Goal: Information Seeking & Learning: Learn about a topic

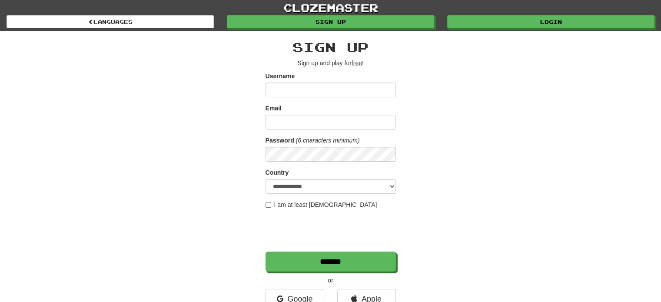
click at [347, 91] on input "Username" at bounding box center [331, 90] width 130 height 15
click at [325, 92] on input "Username" at bounding box center [331, 90] width 130 height 15
click at [315, 124] on input "Email" at bounding box center [331, 122] width 130 height 15
click at [326, 98] on form "**********" at bounding box center [331, 172] width 130 height 200
click at [328, 87] on input "Username" at bounding box center [331, 90] width 130 height 15
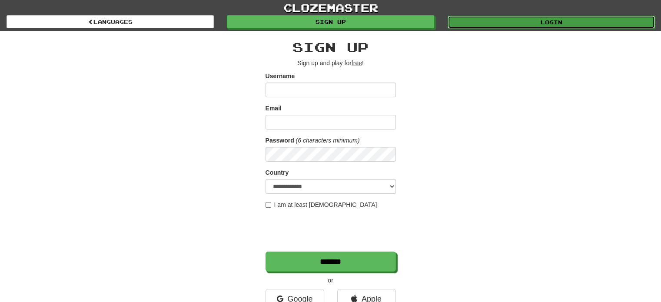
click at [532, 20] on link "Login" at bounding box center [551, 22] width 207 height 13
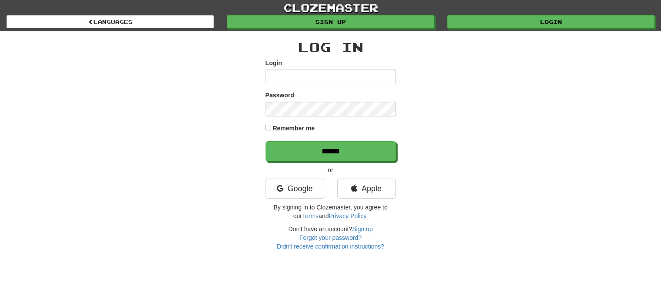
type input "*********"
click at [292, 125] on label "Remember me" at bounding box center [294, 128] width 42 height 9
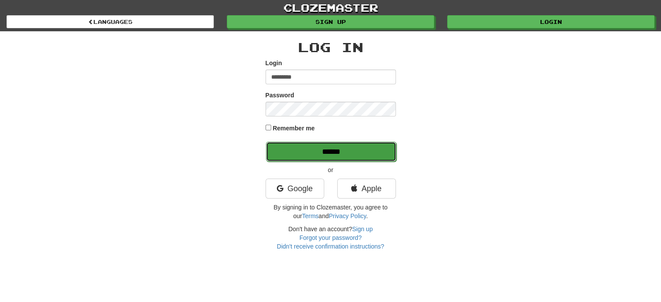
click at [312, 146] on input "******" at bounding box center [331, 152] width 130 height 20
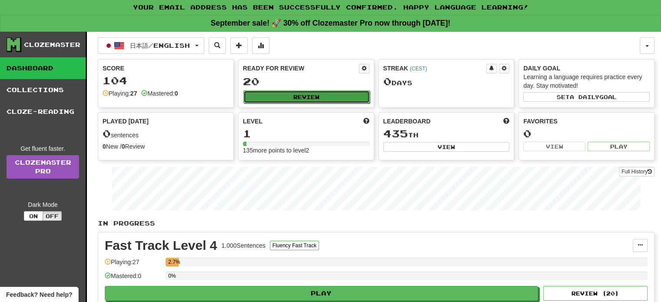
click at [328, 92] on button "Review" at bounding box center [306, 96] width 126 height 13
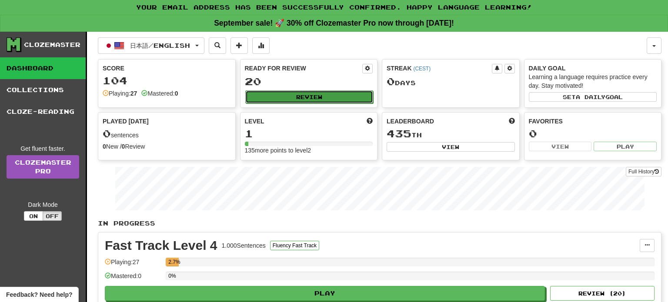
select select "**"
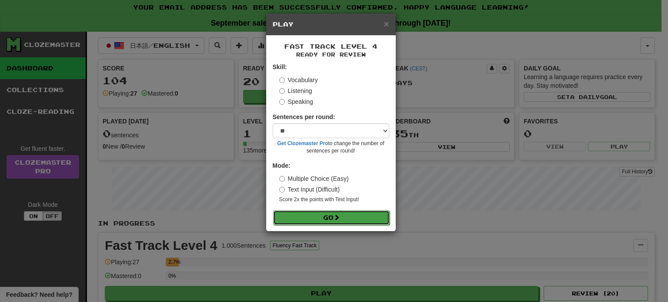
click at [348, 216] on button "Go" at bounding box center [331, 217] width 116 height 15
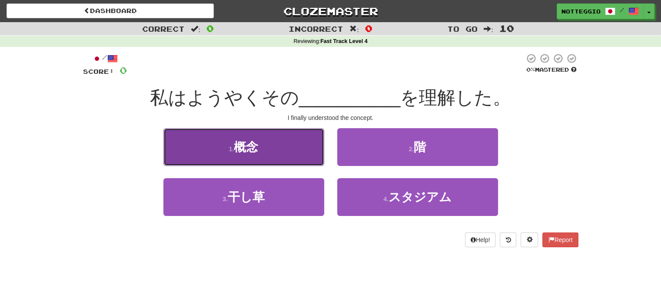
click at [301, 146] on button "1 . 概念" at bounding box center [243, 147] width 161 height 38
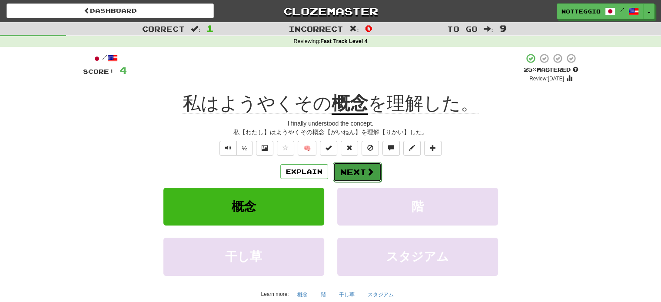
click at [350, 178] on button "Next" at bounding box center [357, 172] width 49 height 20
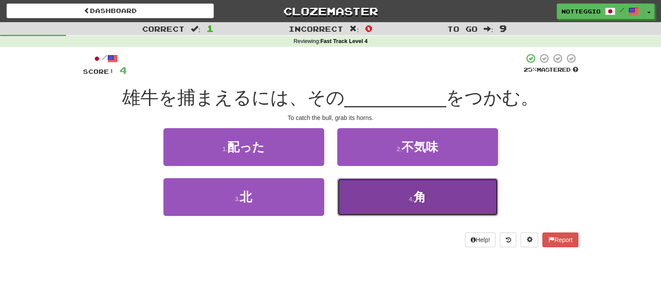
click at [441, 194] on button "4 . 角" at bounding box center [417, 197] width 161 height 38
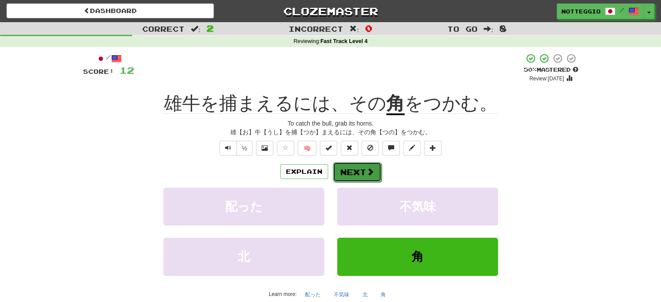
click at [363, 163] on button "Next" at bounding box center [357, 172] width 49 height 20
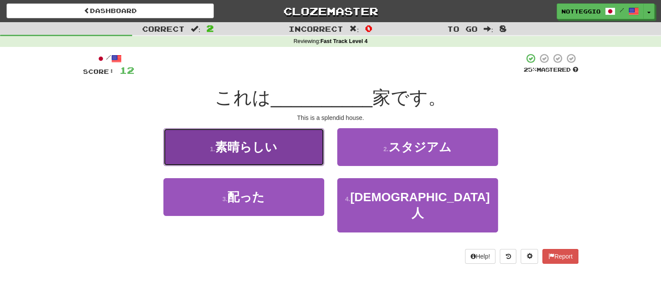
click at [253, 154] on button "1 . 素晴らしい" at bounding box center [243, 147] width 161 height 38
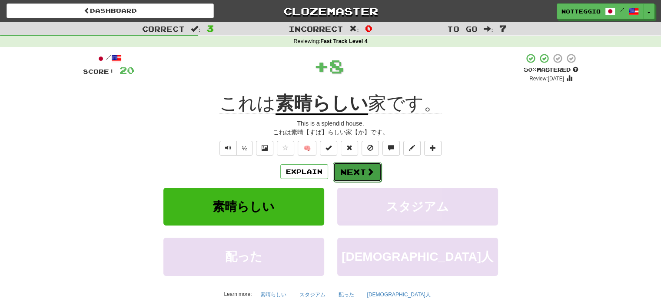
click at [358, 170] on button "Next" at bounding box center [357, 172] width 49 height 20
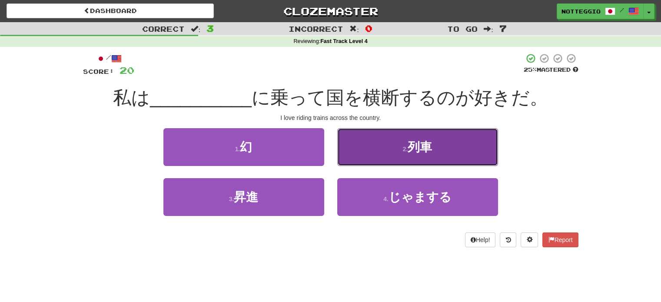
click at [399, 153] on button "2 . 列車" at bounding box center [417, 147] width 161 height 38
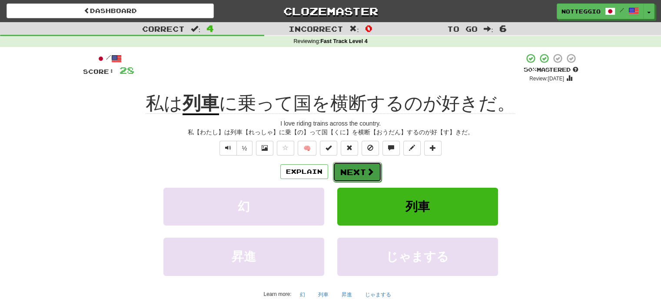
click at [342, 176] on button "Next" at bounding box center [357, 172] width 49 height 20
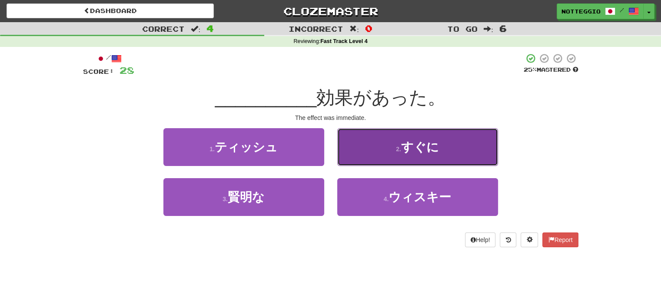
click at [388, 143] on button "2 . すぐに" at bounding box center [417, 147] width 161 height 38
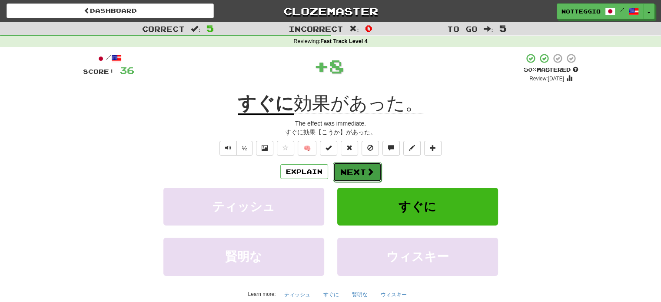
click at [358, 172] on button "Next" at bounding box center [357, 172] width 49 height 20
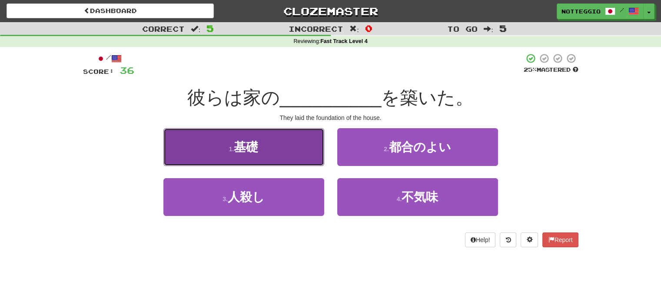
click at [247, 166] on button "1 . 基礎" at bounding box center [243, 147] width 161 height 38
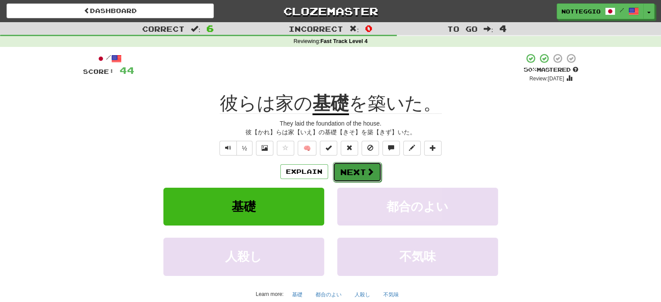
click at [358, 171] on button "Next" at bounding box center [357, 172] width 49 height 20
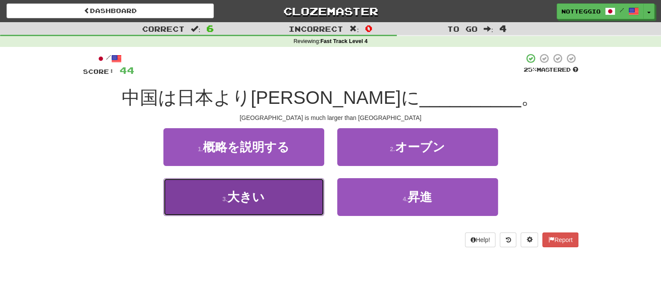
click at [263, 193] on span "大きい" at bounding box center [245, 196] width 37 height 13
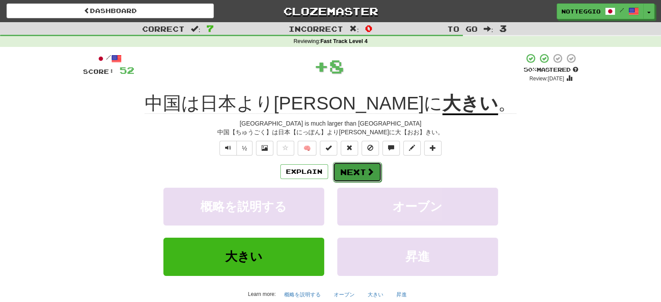
click at [362, 167] on button "Next" at bounding box center [357, 172] width 49 height 20
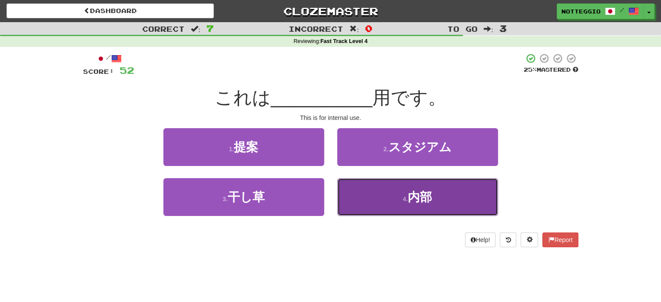
click at [382, 198] on button "4 . 内部" at bounding box center [417, 197] width 161 height 38
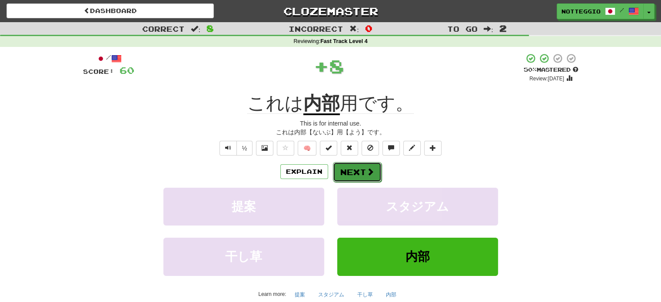
click at [355, 168] on button "Next" at bounding box center [357, 172] width 49 height 20
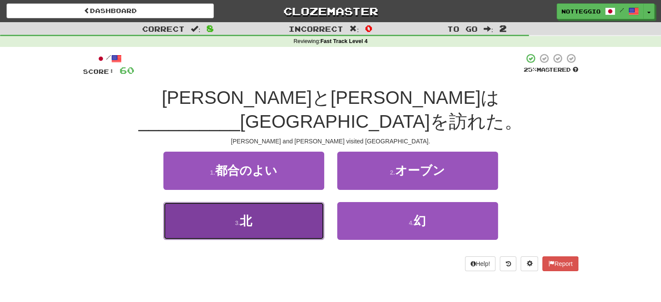
click at [296, 202] on button "3 . 北" at bounding box center [243, 221] width 161 height 38
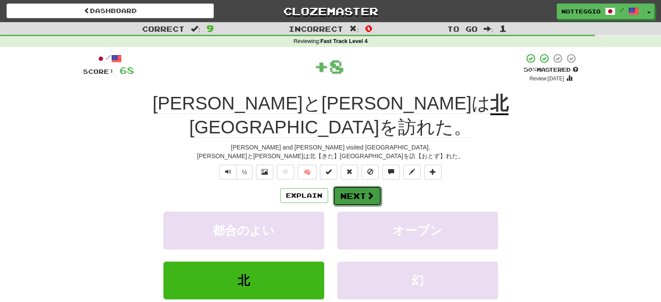
click at [366, 192] on span at bounding box center [370, 196] width 8 height 8
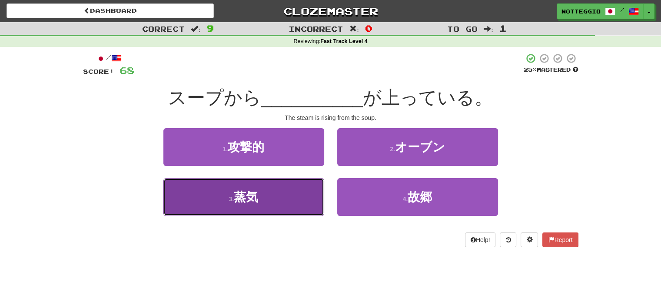
click at [292, 199] on button "3 . 蒸気" at bounding box center [243, 197] width 161 height 38
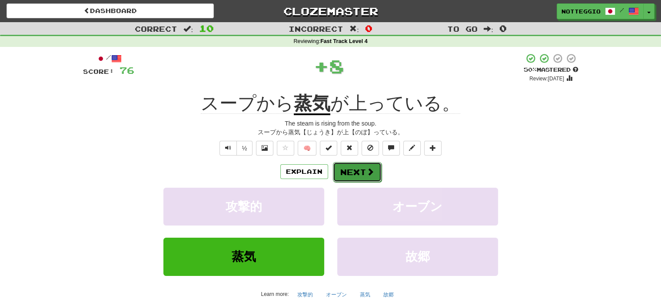
click at [356, 176] on button "Next" at bounding box center [357, 172] width 49 height 20
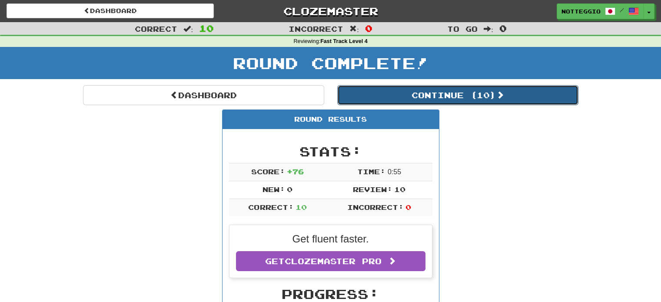
click at [385, 102] on button "Continue ( 10 )" at bounding box center [457, 95] width 241 height 20
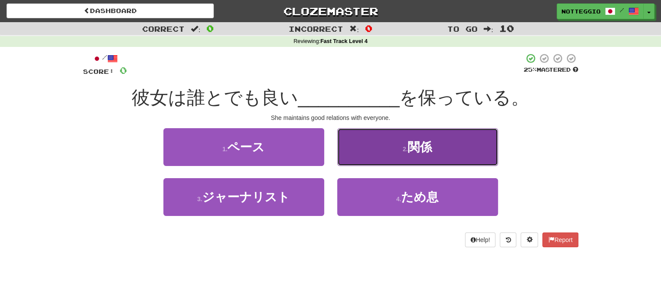
click at [407, 138] on button "2 . 関係" at bounding box center [417, 147] width 161 height 38
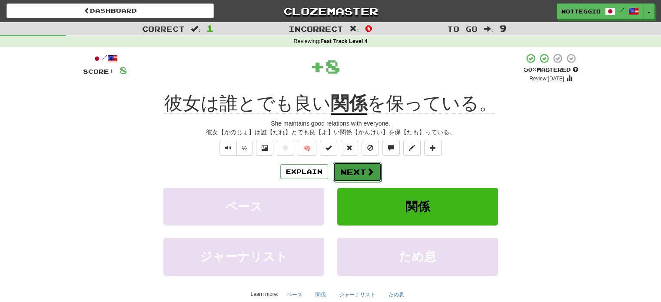
click at [363, 168] on button "Next" at bounding box center [357, 172] width 49 height 20
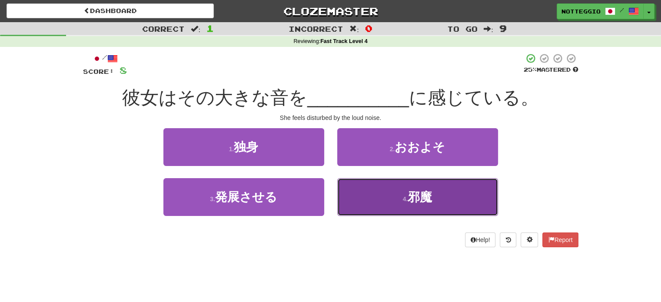
click at [418, 212] on button "4 . 邪魔" at bounding box center [417, 197] width 161 height 38
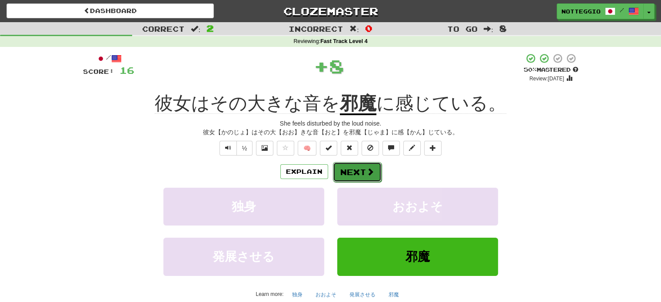
click at [354, 180] on button "Next" at bounding box center [357, 172] width 49 height 20
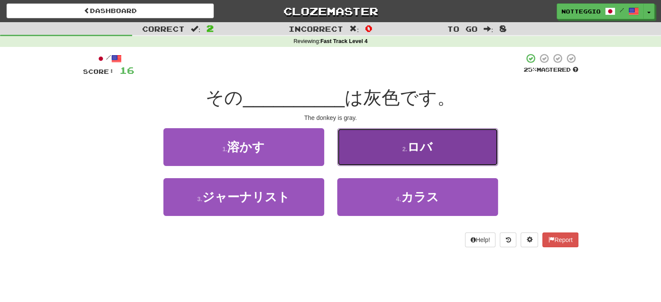
click at [386, 142] on button "2 . ロバ" at bounding box center [417, 147] width 161 height 38
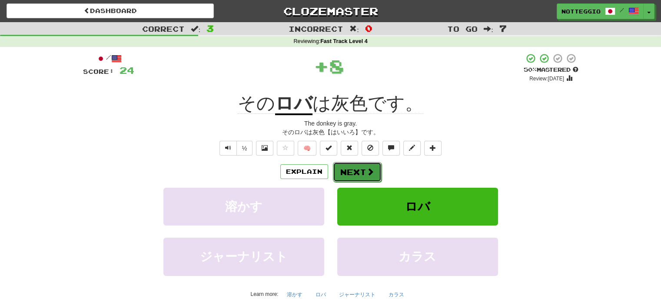
click at [360, 172] on button "Next" at bounding box center [357, 172] width 49 height 20
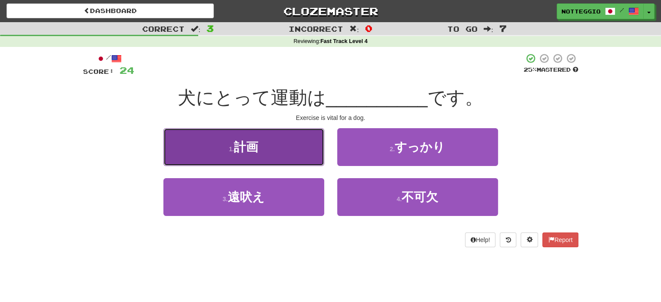
click at [263, 144] on button "1 . 計画" at bounding box center [243, 147] width 161 height 38
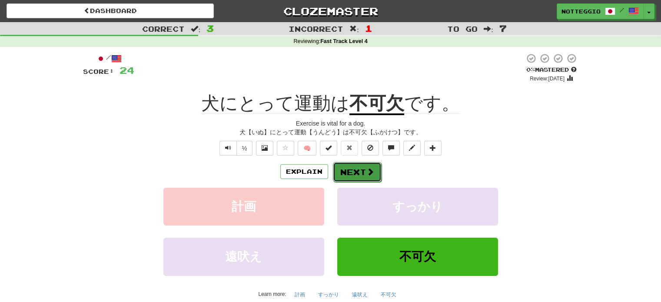
click at [356, 177] on button "Next" at bounding box center [357, 172] width 49 height 20
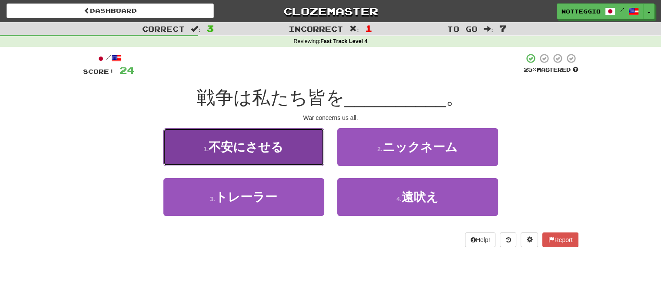
click at [289, 142] on button "1 . 不安にさせる" at bounding box center [243, 147] width 161 height 38
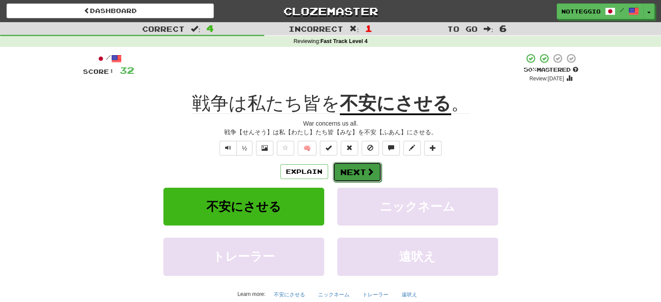
click at [355, 167] on button "Next" at bounding box center [357, 172] width 49 height 20
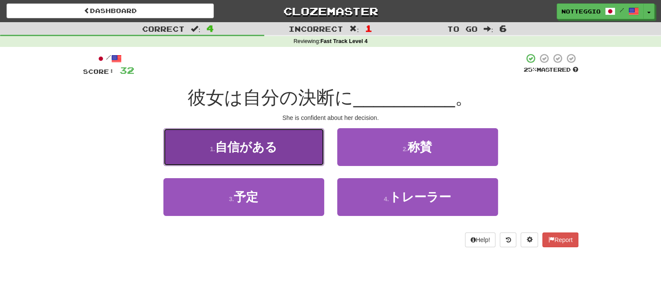
click at [301, 154] on button "1 . 自信がある" at bounding box center [243, 147] width 161 height 38
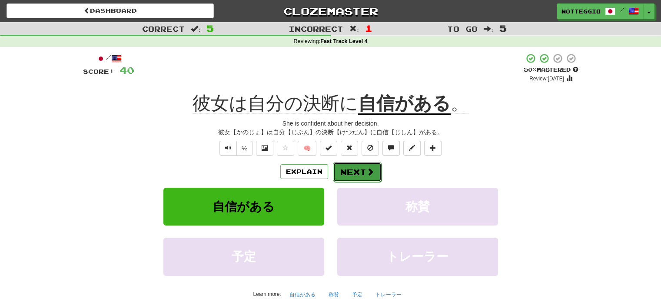
click at [357, 171] on button "Next" at bounding box center [357, 172] width 49 height 20
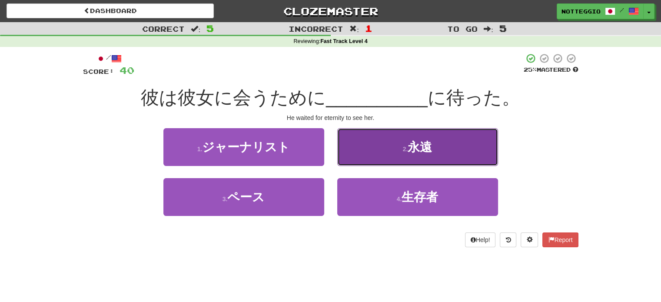
click at [437, 148] on button "2 . 永遠" at bounding box center [417, 147] width 161 height 38
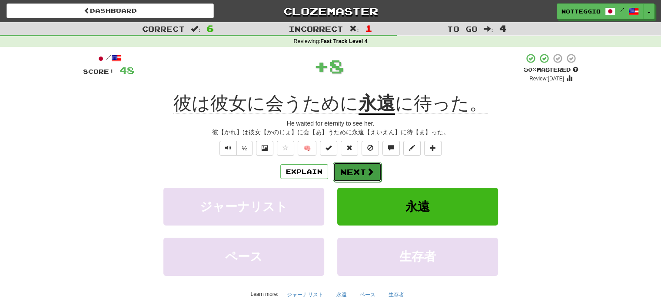
click at [357, 174] on button "Next" at bounding box center [357, 172] width 49 height 20
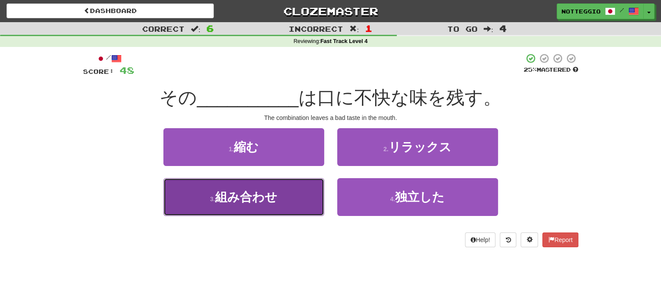
click at [276, 203] on span "組み合わせ" at bounding box center [246, 196] width 62 height 13
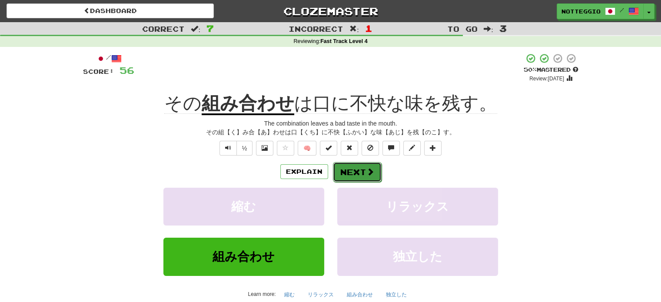
click at [343, 169] on button "Next" at bounding box center [357, 172] width 49 height 20
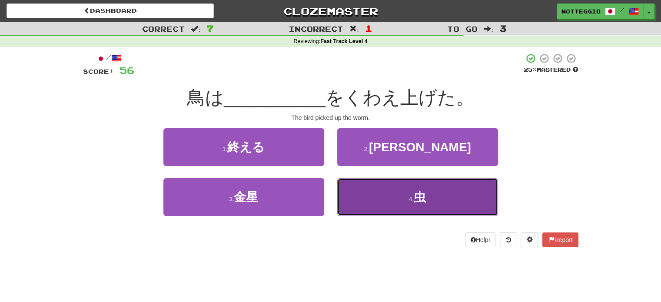
click at [418, 211] on button "4 . 虫" at bounding box center [417, 197] width 161 height 38
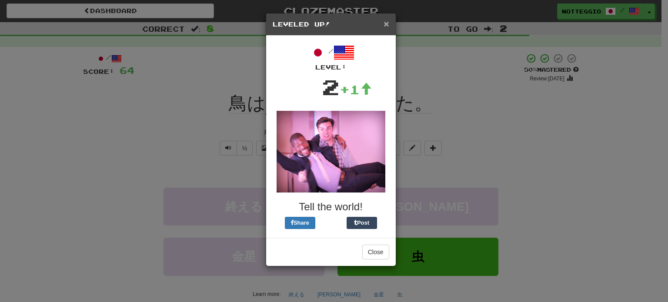
click at [383, 26] on span "×" at bounding box center [385, 24] width 5 height 10
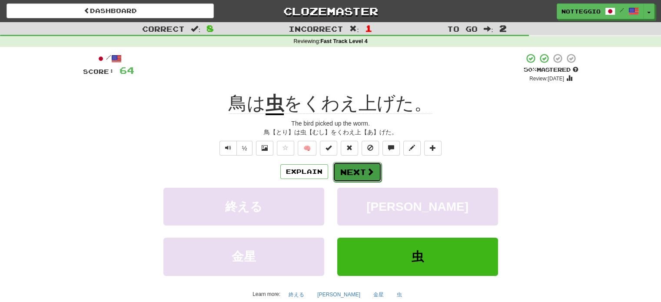
click at [364, 166] on button "Next" at bounding box center [357, 172] width 49 height 20
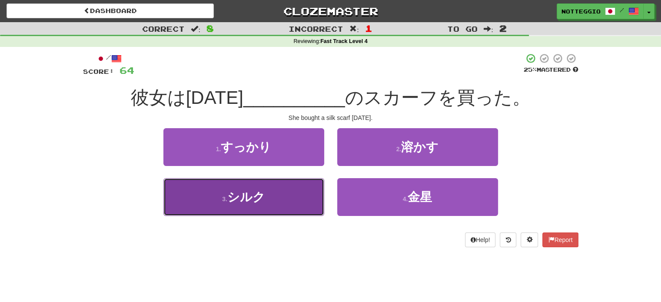
click at [282, 202] on button "3 . シルク" at bounding box center [243, 197] width 161 height 38
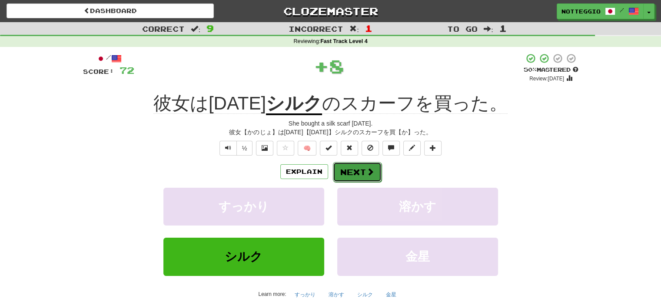
click at [366, 170] on span at bounding box center [370, 172] width 8 height 8
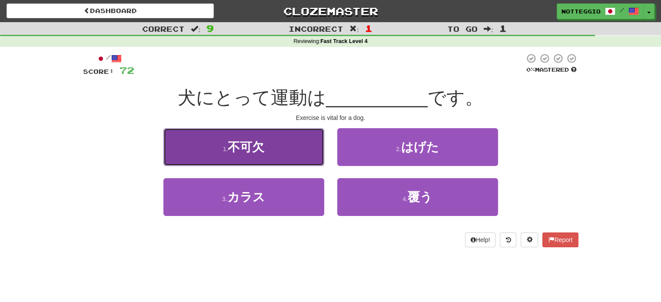
click at [301, 147] on button "1 . 不可欠" at bounding box center [243, 147] width 161 height 38
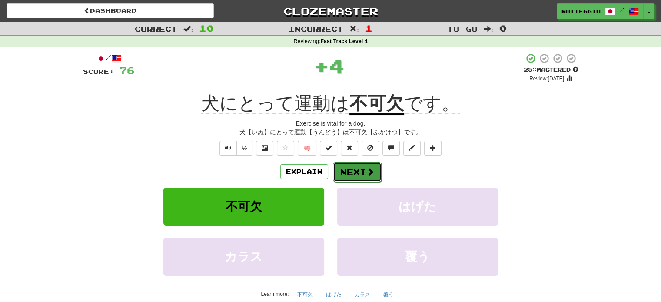
click at [365, 170] on button "Next" at bounding box center [357, 172] width 49 height 20
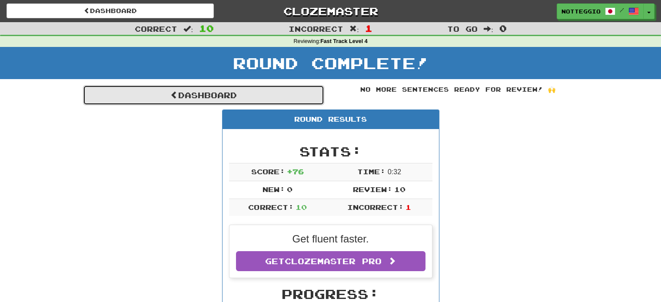
click at [247, 91] on link "Dashboard" at bounding box center [203, 95] width 241 height 20
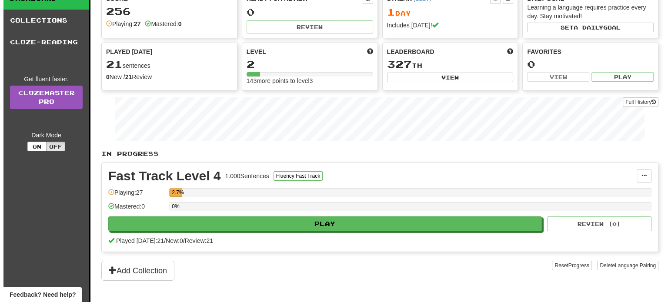
scroll to position [92, 0]
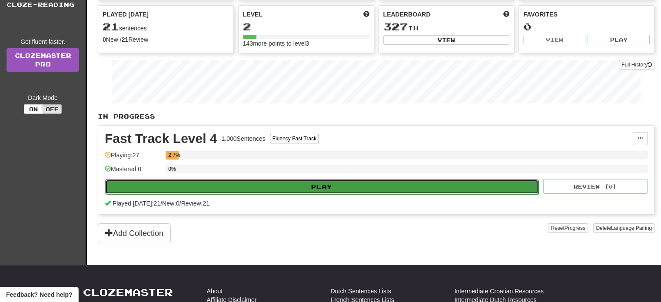
click at [374, 188] on button "Play" at bounding box center [321, 186] width 433 height 15
select select "**"
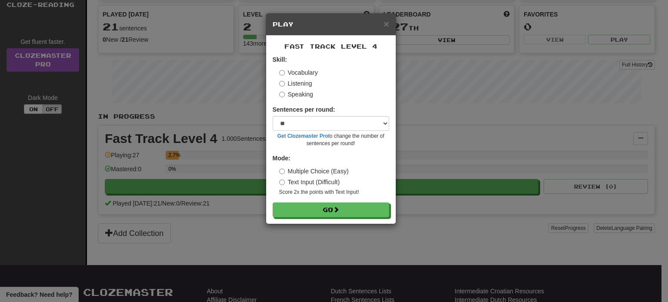
click at [325, 186] on label "Text Input (Difficult)" at bounding box center [309, 182] width 61 height 9
click at [324, 169] on label "Multiple Choice (Easy)" at bounding box center [314, 171] width 70 height 9
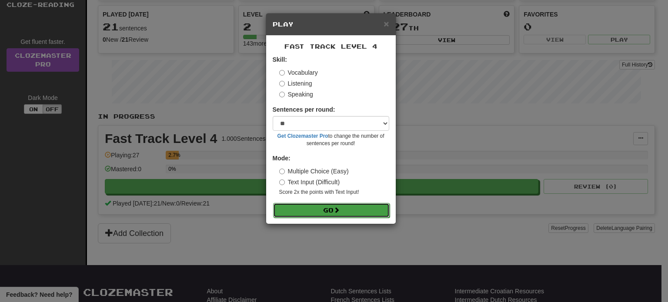
click at [325, 209] on button "Go" at bounding box center [331, 210] width 116 height 15
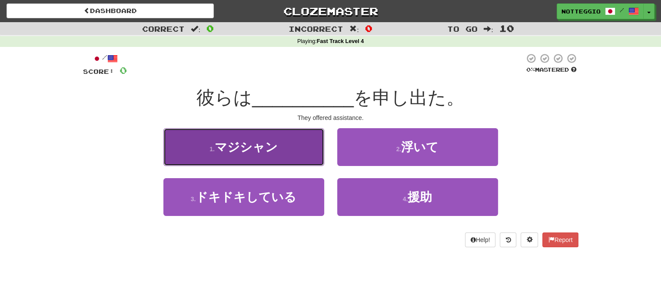
click at [295, 156] on button "1 . マジシャン" at bounding box center [243, 147] width 161 height 38
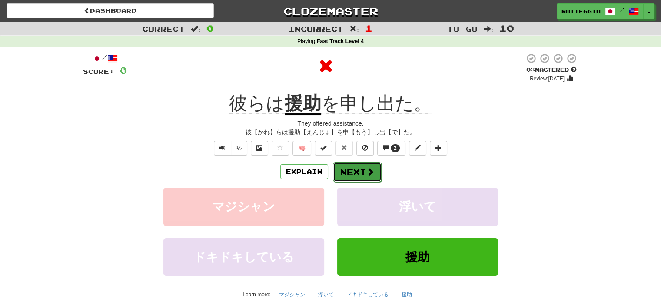
click at [370, 171] on span at bounding box center [370, 172] width 8 height 8
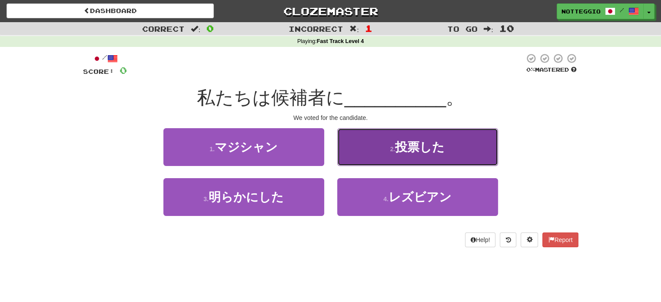
click at [382, 151] on button "2 . 投票した" at bounding box center [417, 147] width 161 height 38
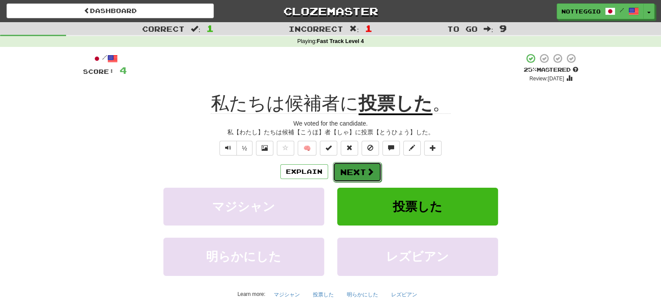
click at [369, 170] on span at bounding box center [370, 172] width 8 height 8
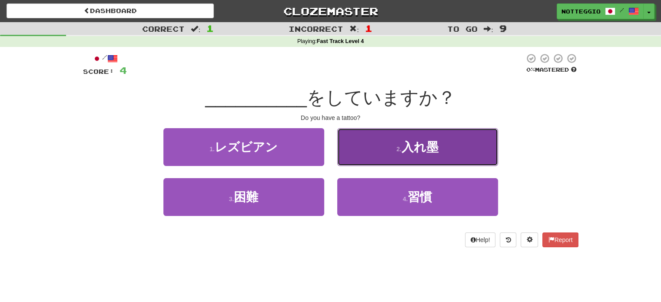
click at [388, 142] on button "2 . 入れ墨" at bounding box center [417, 147] width 161 height 38
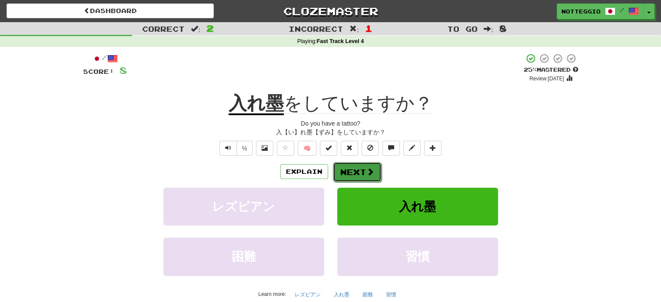
click at [358, 173] on button "Next" at bounding box center [357, 172] width 49 height 20
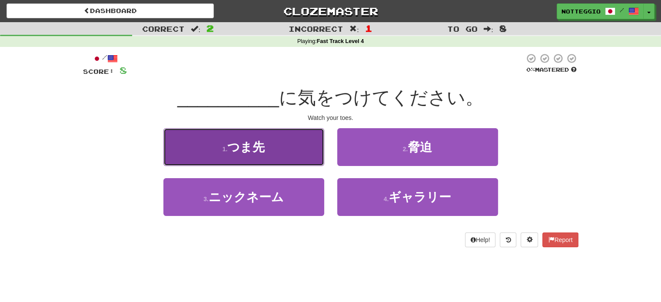
click at [296, 157] on button "1 . つま先" at bounding box center [243, 147] width 161 height 38
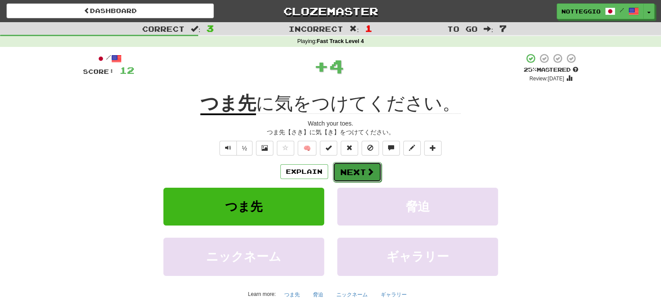
click at [373, 176] on button "Next" at bounding box center [357, 172] width 49 height 20
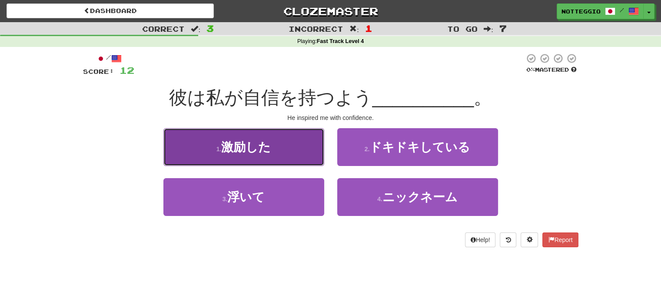
click at [288, 159] on button "1 . 激励した" at bounding box center [243, 147] width 161 height 38
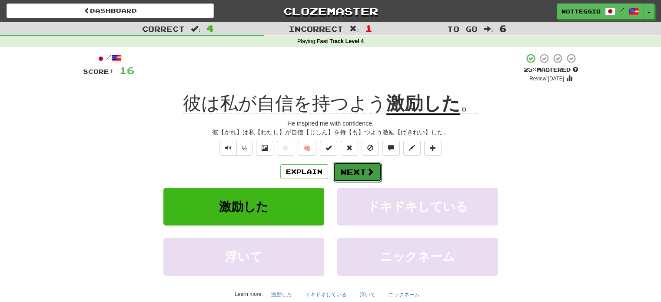
click at [359, 173] on button "Next" at bounding box center [357, 172] width 49 height 20
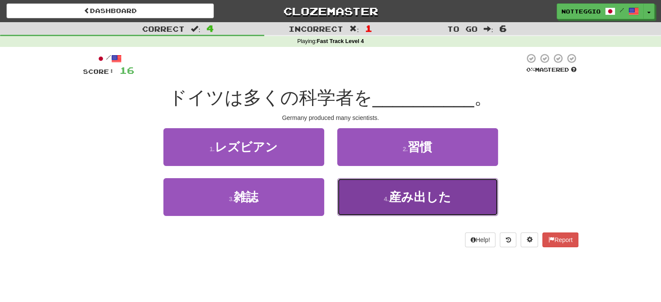
click at [392, 189] on button "4 . 産み出した" at bounding box center [417, 197] width 161 height 38
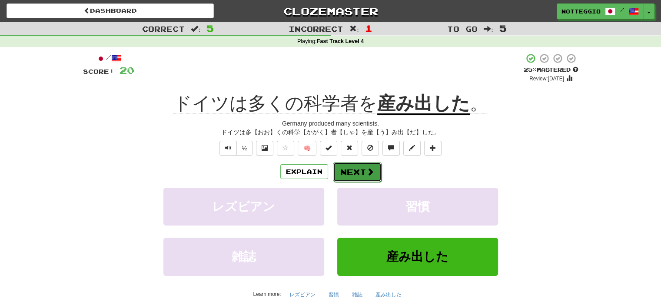
click at [378, 179] on button "Next" at bounding box center [357, 172] width 49 height 20
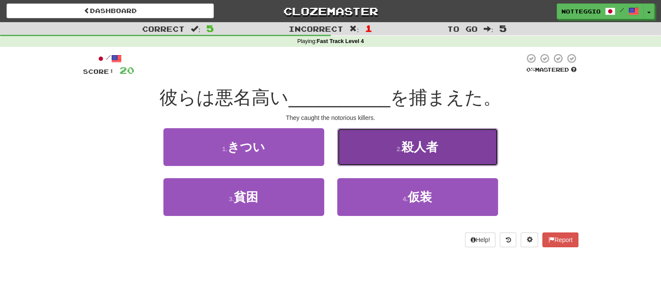
click at [402, 156] on button "2 . 殺人者" at bounding box center [417, 147] width 161 height 38
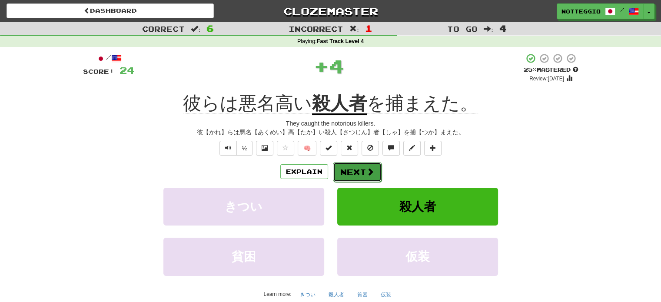
click at [366, 174] on span at bounding box center [370, 172] width 8 height 8
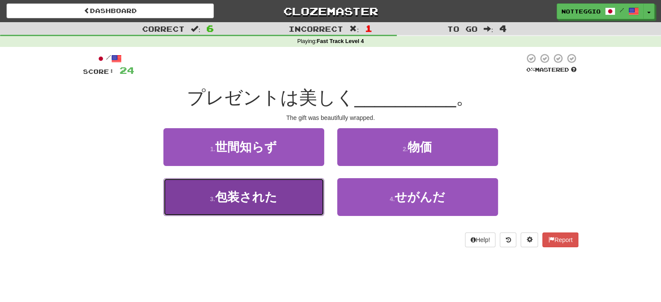
click at [286, 212] on button "3 . 包装された" at bounding box center [243, 197] width 161 height 38
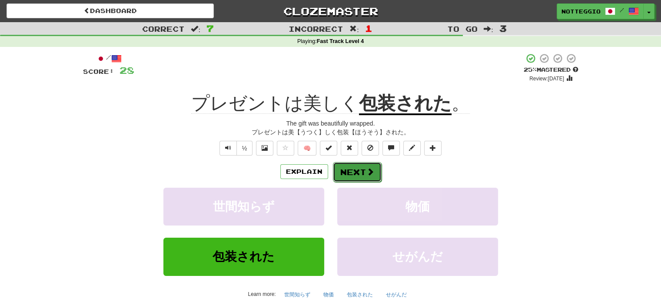
click at [358, 173] on button "Next" at bounding box center [357, 172] width 49 height 20
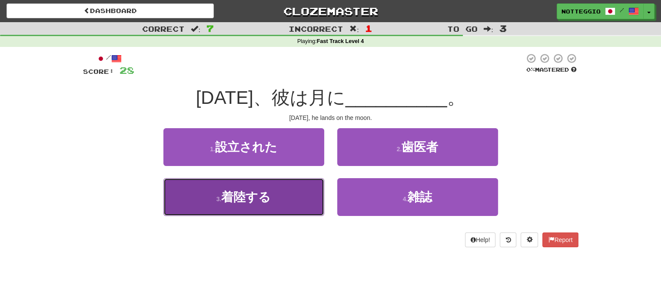
click at [289, 204] on button "3 . 着陸する" at bounding box center [243, 197] width 161 height 38
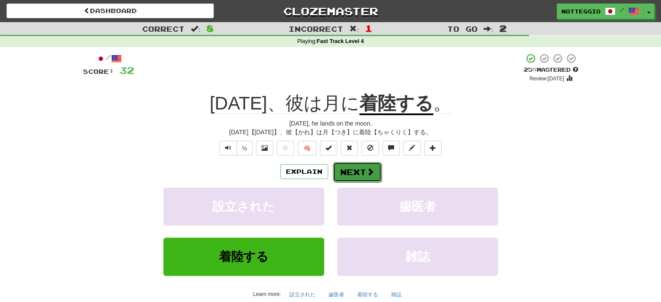
click at [366, 179] on button "Next" at bounding box center [357, 172] width 49 height 20
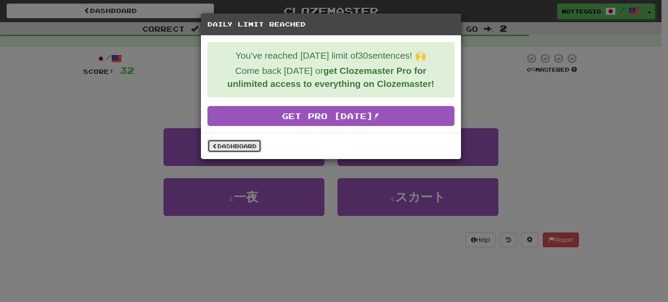
click at [249, 146] on link "Dashboard" at bounding box center [234, 146] width 54 height 13
